Goal: Task Accomplishment & Management: Use online tool/utility

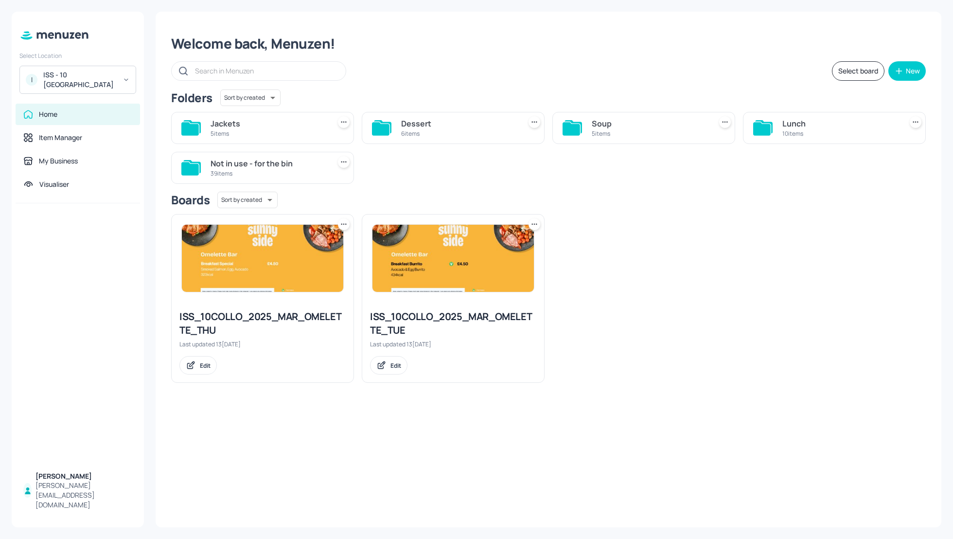
click at [602, 122] on div "Soup" at bounding box center [650, 124] width 116 height 12
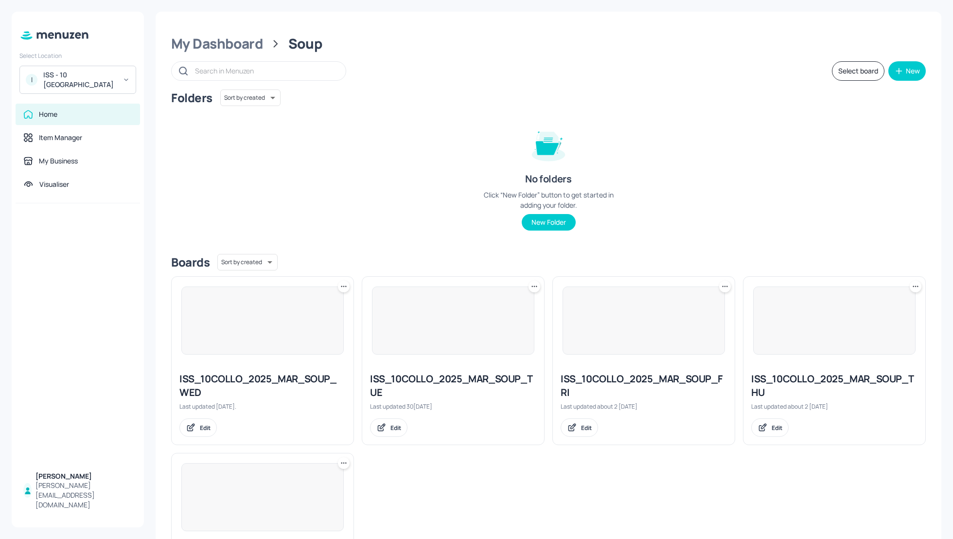
click at [597, 124] on div "No folders Click “New Folder” button to get started in adding your folder. New …" at bounding box center [548, 175] width 146 height 111
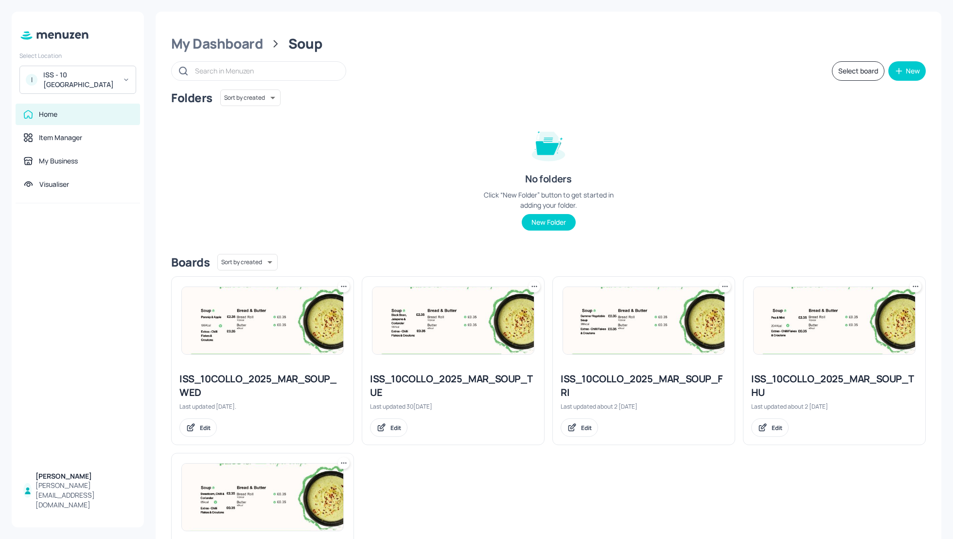
click at [779, 194] on div "Folders Sort by created id ​ No folders Click “New Folder” button to get starte…" at bounding box center [548, 167] width 754 height 157
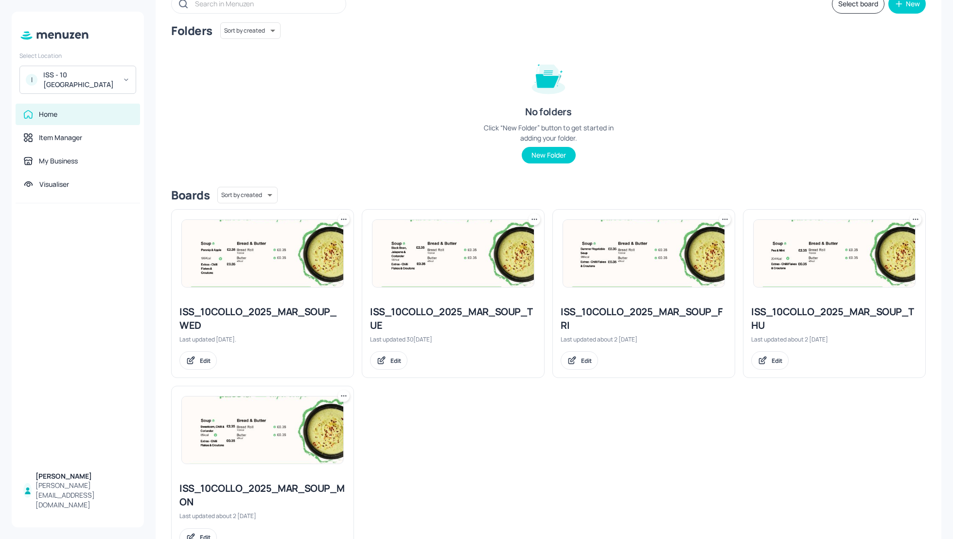
scroll to position [78, 0]
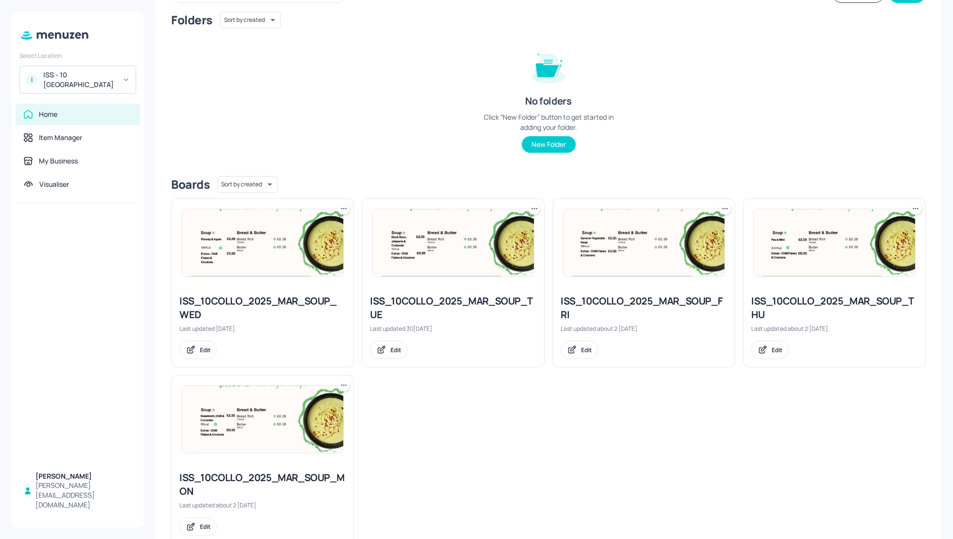
click at [774, 300] on div "ISS_10COLLO_2025_MAR_SOUP_THU" at bounding box center [834, 307] width 166 height 27
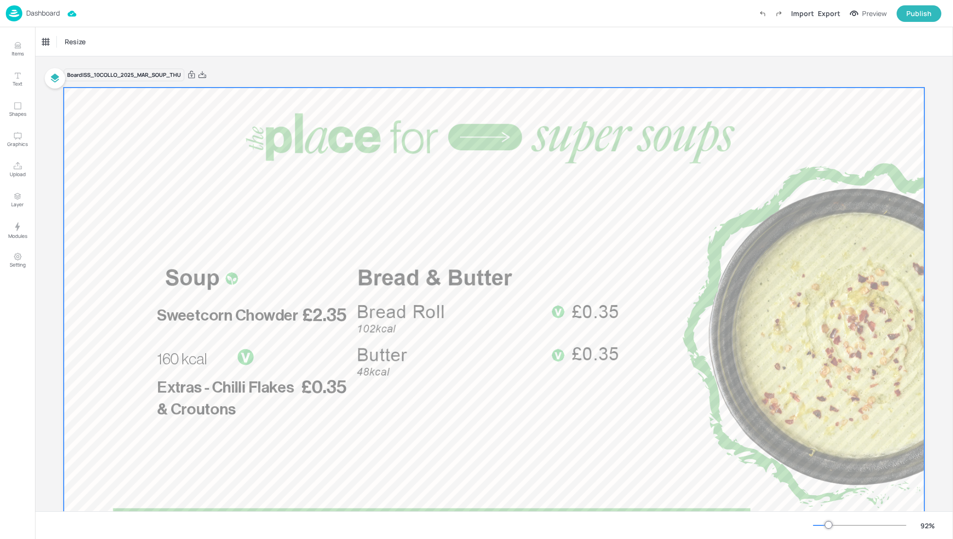
click at [289, 301] on div at bounding box center [494, 329] width 860 height 484
click at [271, 318] on span "Sweetcorn Chowder" at bounding box center [227, 315] width 141 height 16
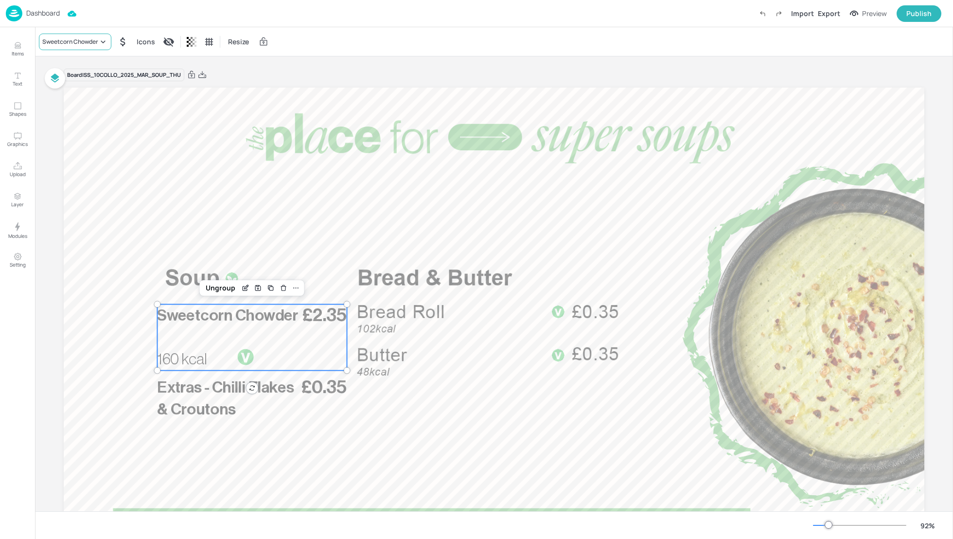
click at [69, 47] on div "Sweetcorn Chowder" at bounding box center [75, 42] width 72 height 17
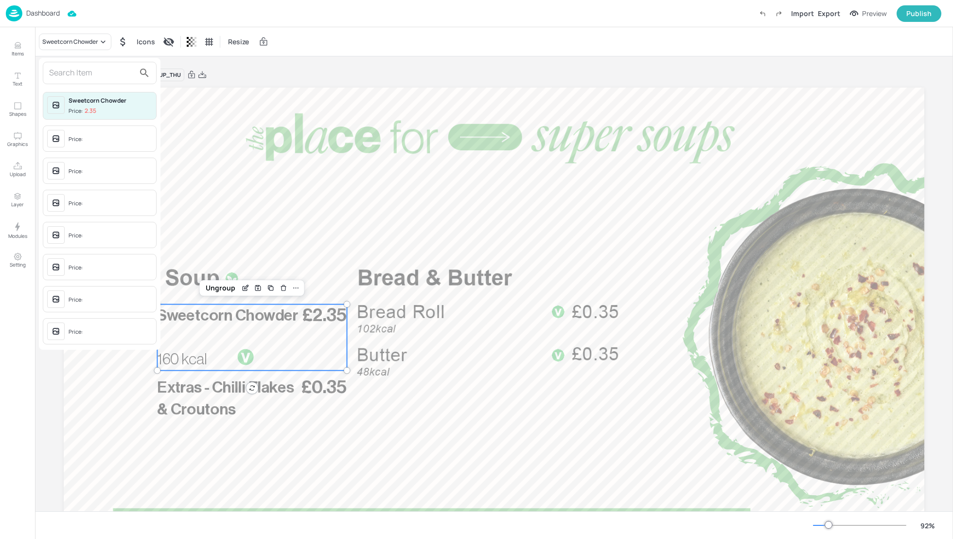
click at [64, 73] on input "text" at bounding box center [92, 73] width 86 height 16
type input "[PERSON_NAME]ll"
click at [90, 107] on p "2.35" at bounding box center [91, 110] width 12 height 7
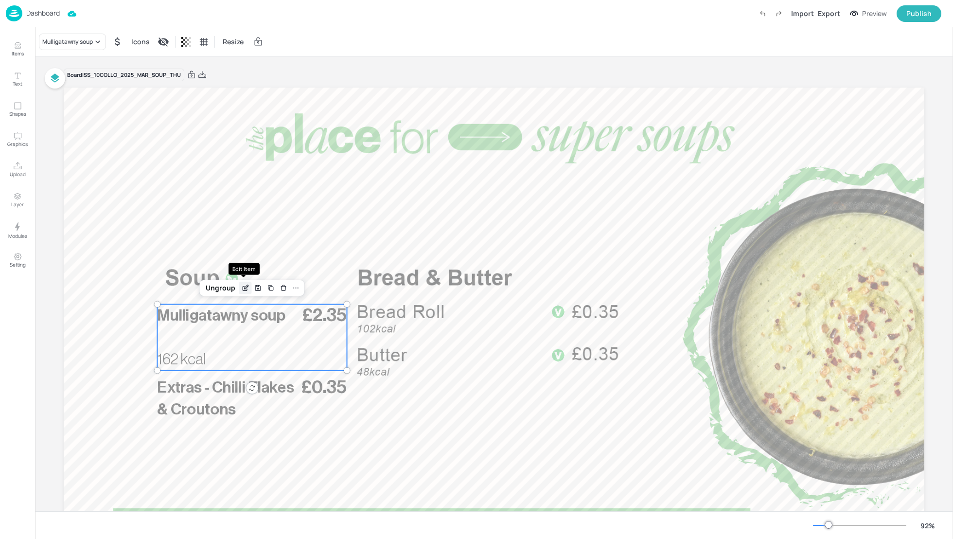
click at [244, 287] on icon "Edit Item" at bounding box center [246, 286] width 4 height 4
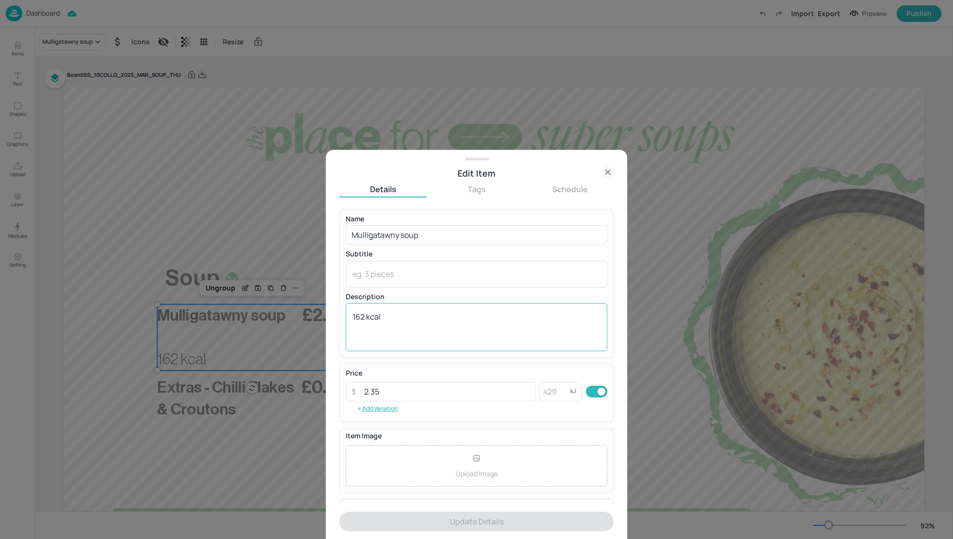
click at [363, 315] on textarea "162 kcal" at bounding box center [476, 327] width 248 height 32
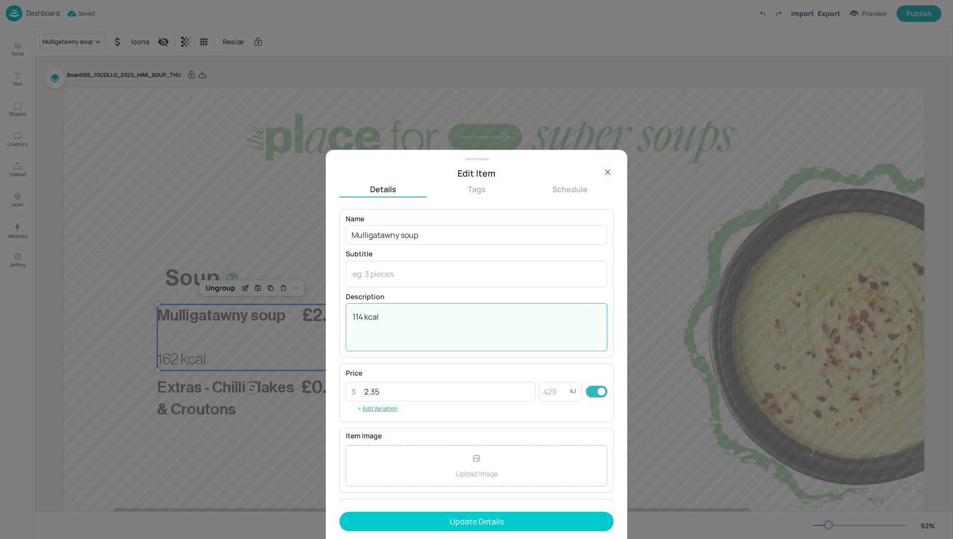
type textarea "114 kcal"
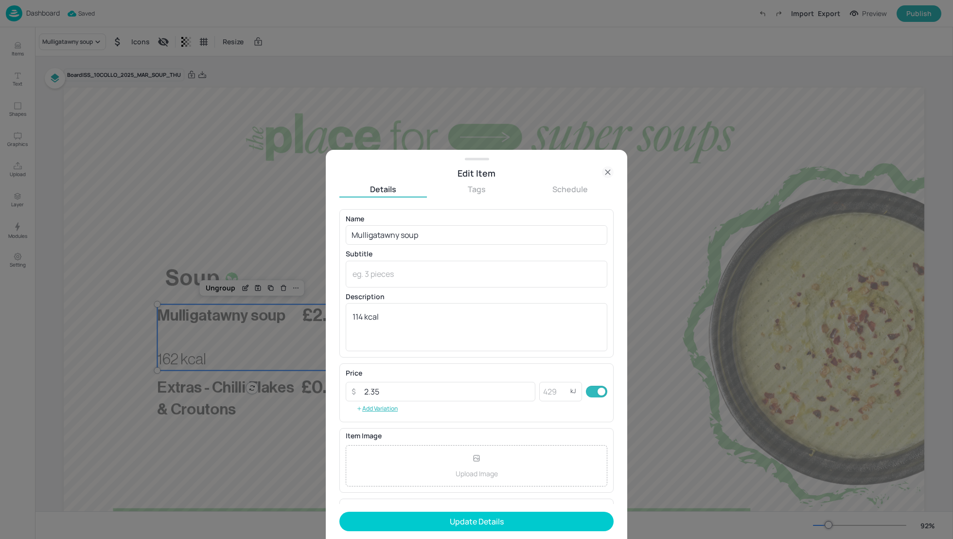
scroll to position [64, 0]
click at [366, 472] on icon at bounding box center [367, 477] width 10 height 10
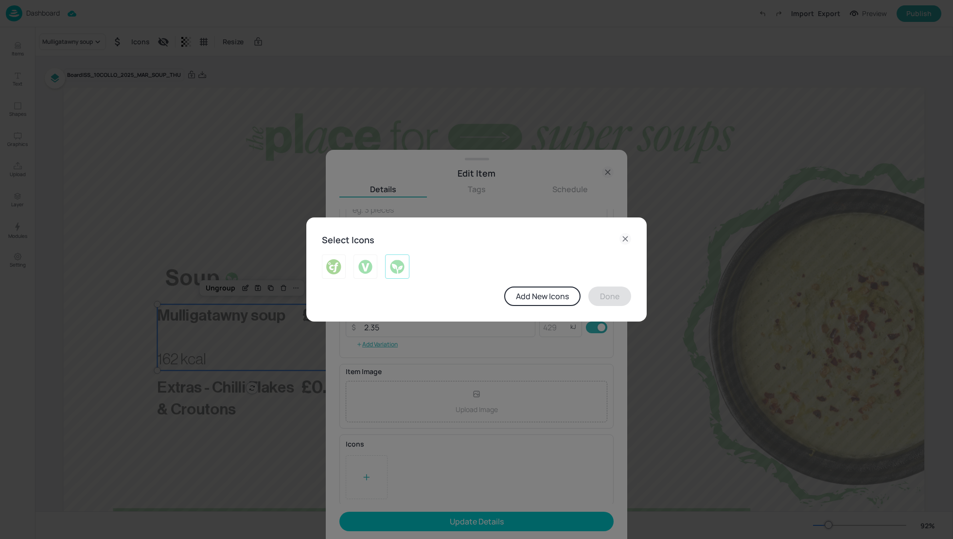
click at [396, 268] on img at bounding box center [396, 267] width 15 height 16
click at [599, 298] on button "Done" at bounding box center [609, 295] width 43 height 19
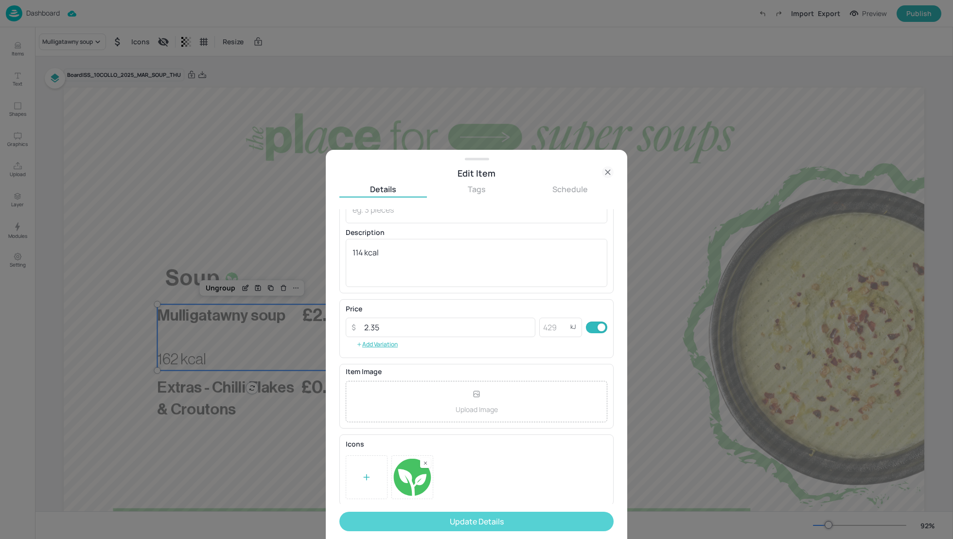
click at [511, 522] on button "Update Details" at bounding box center [476, 520] width 274 height 19
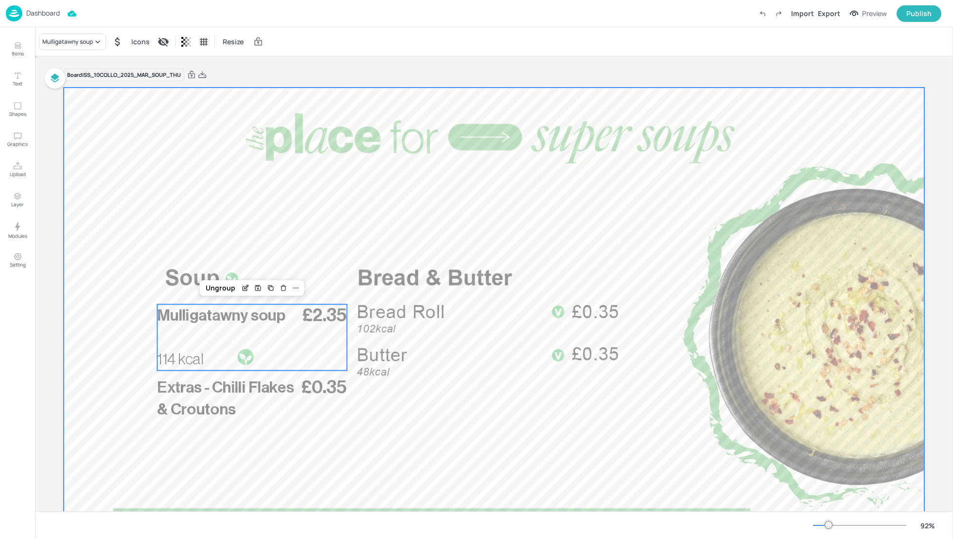
click at [254, 196] on div at bounding box center [494, 329] width 860 height 484
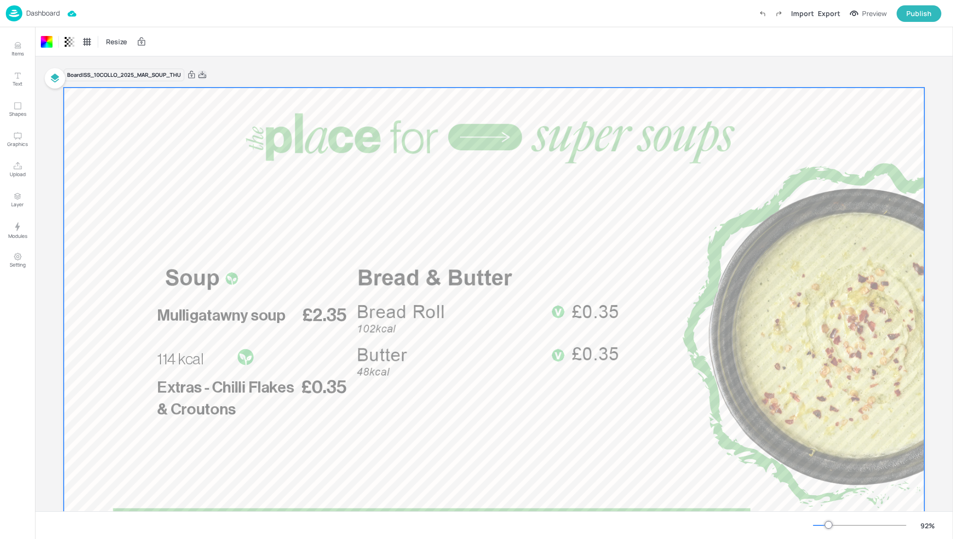
click at [204, 74] on icon at bounding box center [202, 75] width 9 height 10
